Goal: Task Accomplishment & Management: Manage account settings

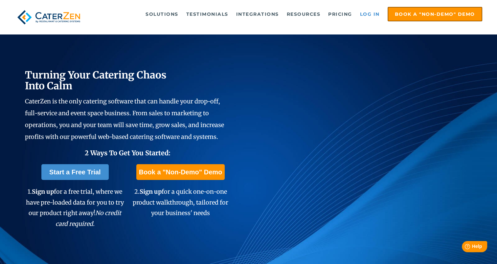
click at [367, 13] on link "Log in" at bounding box center [370, 14] width 26 height 13
click at [370, 13] on link "Log in" at bounding box center [370, 14] width 26 height 13
click at [363, 16] on link "Log in" at bounding box center [370, 14] width 26 height 13
click at [367, 14] on link "Log in" at bounding box center [370, 14] width 26 height 13
click at [369, 12] on link "Log in" at bounding box center [370, 14] width 26 height 13
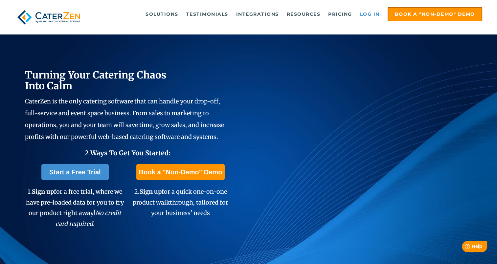
click at [375, 13] on link "Log in" at bounding box center [370, 14] width 26 height 13
